Goal: Information Seeking & Learning: Learn about a topic

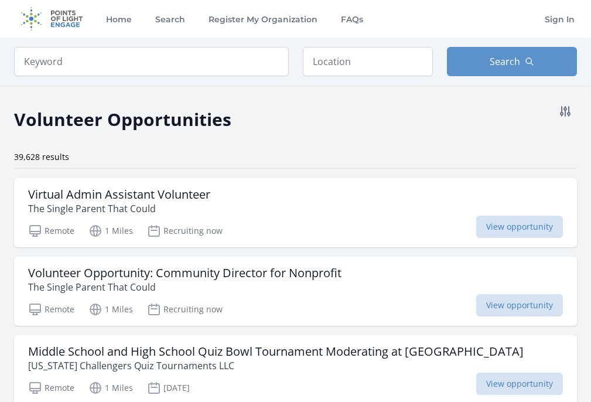
scroll to position [59, 0]
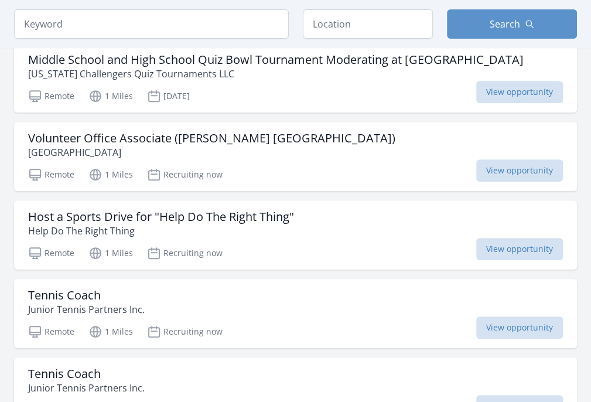
scroll to position [293, 0]
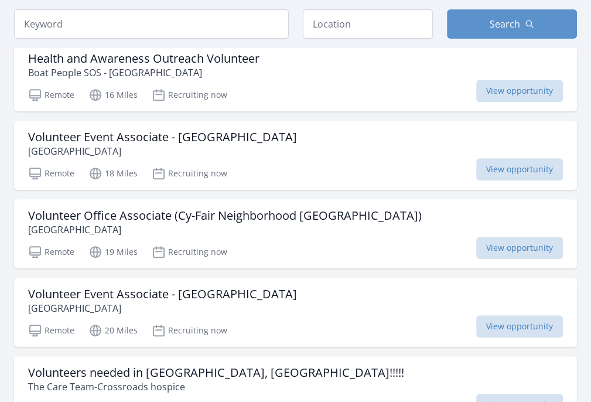
scroll to position [234, 0]
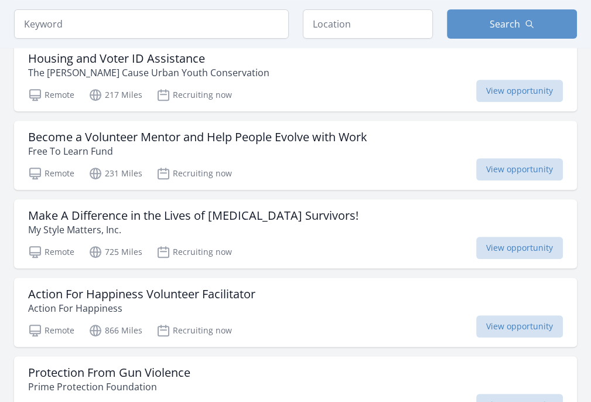
scroll to position [410, 0]
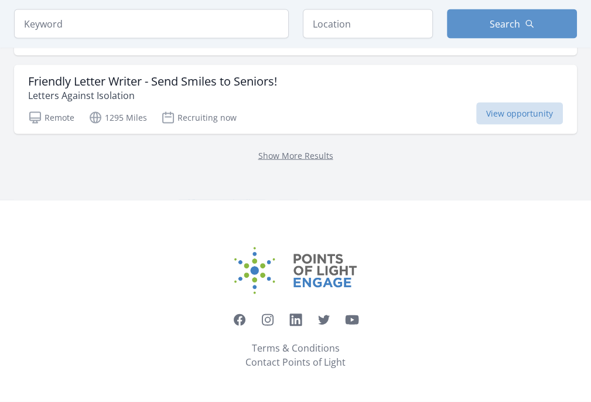
scroll to position [1640, 0]
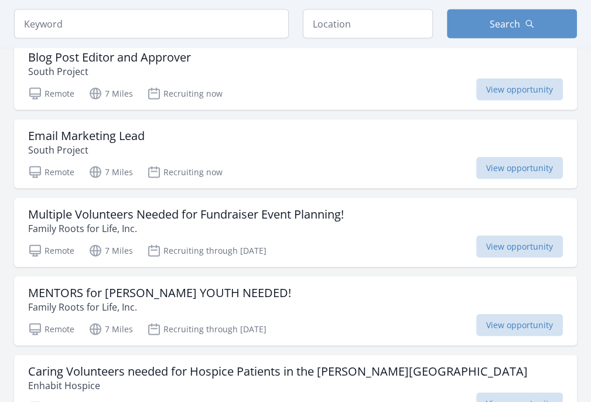
scroll to position [59, 0]
